Goal: Transaction & Acquisition: Book appointment/travel/reservation

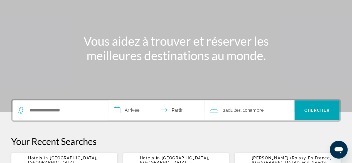
scroll to position [56, 0]
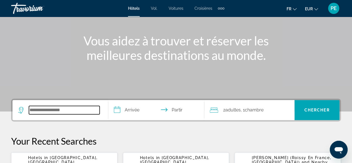
click at [33, 109] on input "Widget de recherche" at bounding box center [64, 110] width 71 height 8
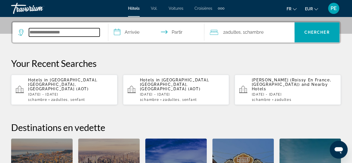
scroll to position [136, 0]
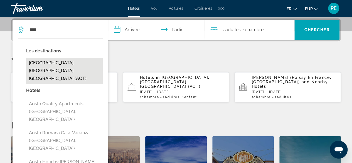
click at [50, 64] on button "[GEOGRAPHIC_DATA], [GEOGRAPHIC_DATA], [GEOGRAPHIC_DATA] (AOT)" at bounding box center [64, 71] width 77 height 26
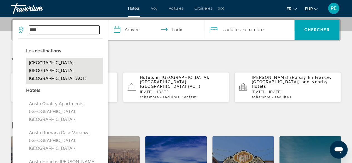
type input "**********"
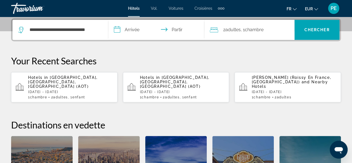
click at [156, 30] on input "**********" at bounding box center [157, 31] width 98 height 22
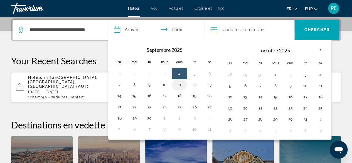
click at [178, 85] on button "11" at bounding box center [179, 85] width 9 height 8
click at [212, 85] on button "13" at bounding box center [209, 85] width 9 height 8
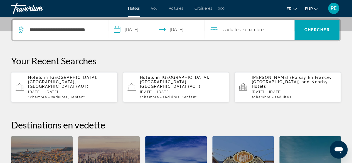
type input "**********"
click at [255, 29] on font "Chambre" at bounding box center [254, 29] width 19 height 5
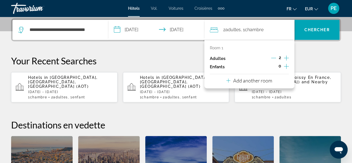
click at [288, 66] on icon "Increment children" at bounding box center [286, 66] width 5 height 7
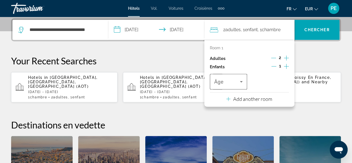
click at [241, 81] on icon "Travelers: 2 adults, 1 child" at bounding box center [241, 81] width 3 height 1
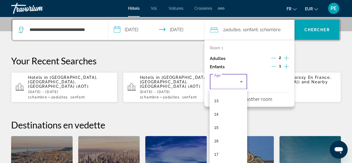
scroll to position [171, 0]
click at [224, 142] on mat-option "16" at bounding box center [229, 140] width 38 height 13
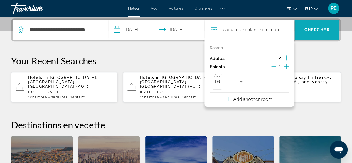
click at [327, 31] on font "Chercher" at bounding box center [316, 30] width 25 height 4
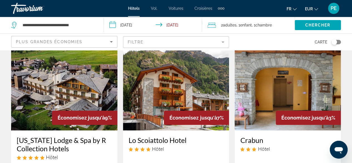
scroll to position [250, 0]
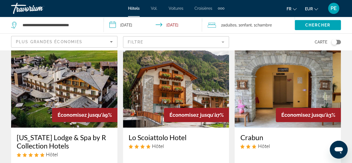
click at [100, 85] on img "Contenu principal" at bounding box center [64, 82] width 106 height 89
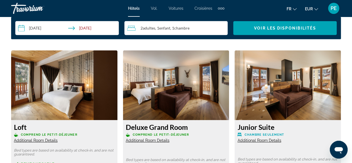
scroll to position [918, 0]
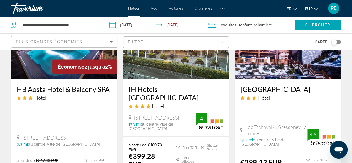
scroll to position [473, 0]
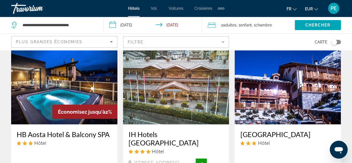
click at [176, 78] on img "Contenu principal" at bounding box center [176, 79] width 106 height 89
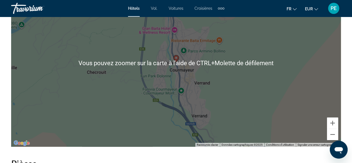
scroll to position [584, 0]
